Goal: Task Accomplishment & Management: Use online tool/utility

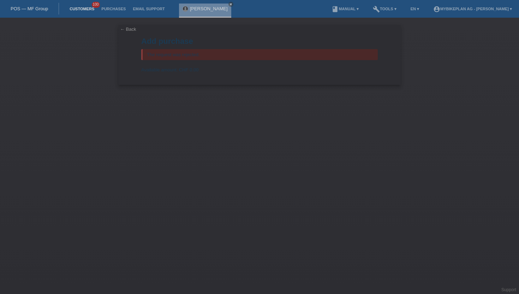
click at [82, 8] on link "Customers" at bounding box center [82, 9] width 32 height 4
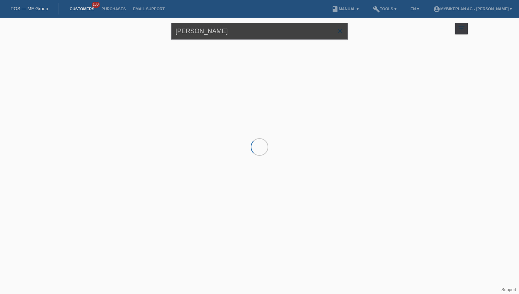
click at [180, 30] on input "[PERSON_NAME]" at bounding box center [259, 31] width 177 height 17
click at [180, 30] on input "Peter filin" at bounding box center [259, 31] width 177 height 17
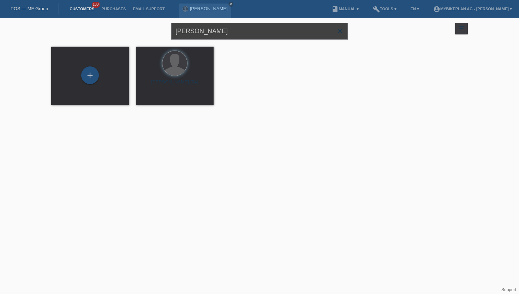
click at [180, 30] on input "Peter filin" at bounding box center [259, 31] width 177 height 17
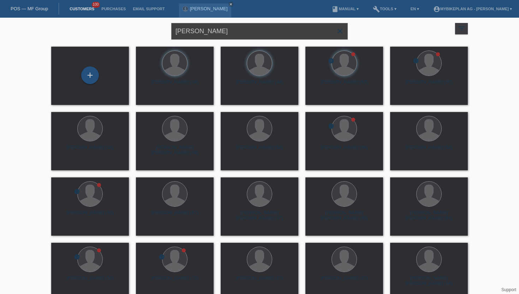
type input "andy widmer"
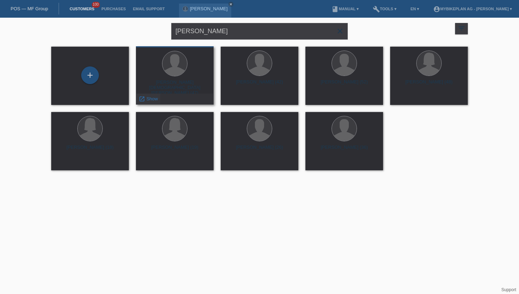
click at [153, 101] on span "Show" at bounding box center [153, 98] width 12 height 5
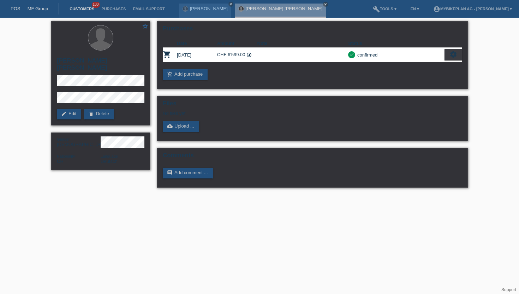
click at [89, 7] on link "Customers" at bounding box center [82, 9] width 32 height 4
